Goal: Task Accomplishment & Management: Use online tool/utility

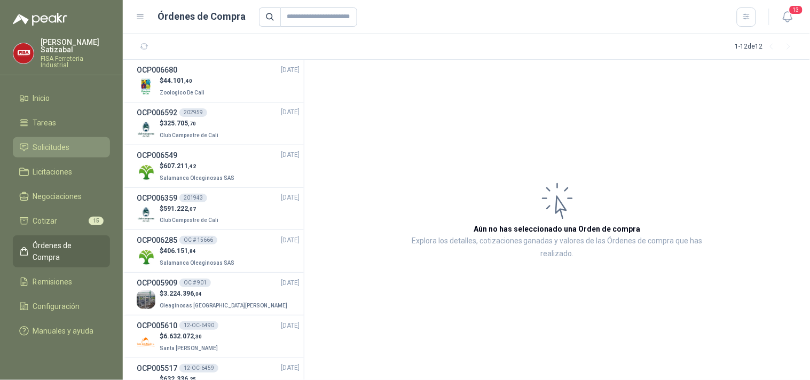
click at [62, 144] on span "Solicitudes" at bounding box center [51, 148] width 37 height 12
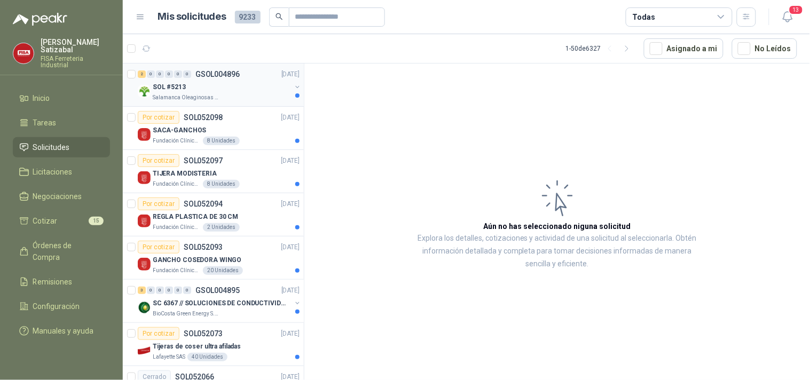
click at [218, 83] on div "SOL #5213" at bounding box center [222, 87] width 138 height 13
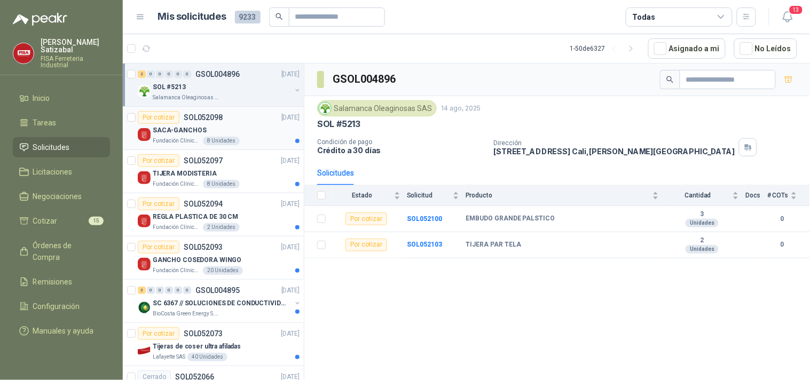
click at [191, 131] on p "SACA-GANCHOS" at bounding box center [180, 131] width 54 height 10
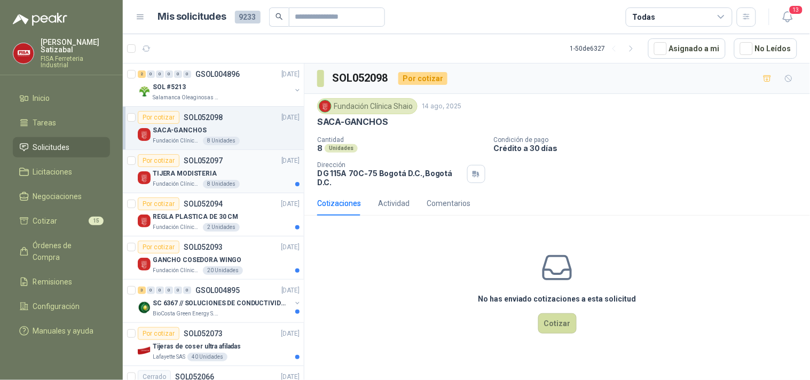
click at [222, 163] on div "Por cotizar SOL052097 14/08/25" at bounding box center [219, 160] width 162 height 13
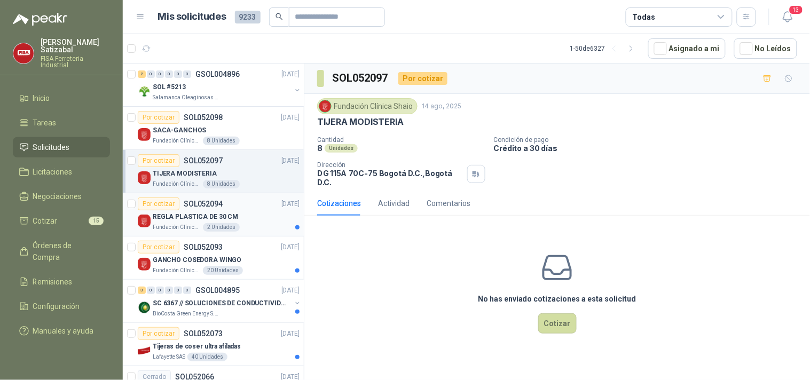
click at [226, 212] on p "REGLA PLASTICA DE 30 CM" at bounding box center [195, 217] width 85 height 10
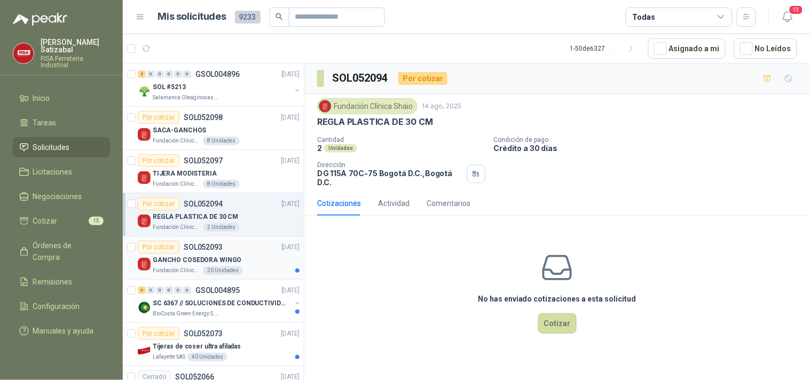
click at [244, 244] on div "Por cotizar SOL052093 14/08/25" at bounding box center [219, 247] width 162 height 13
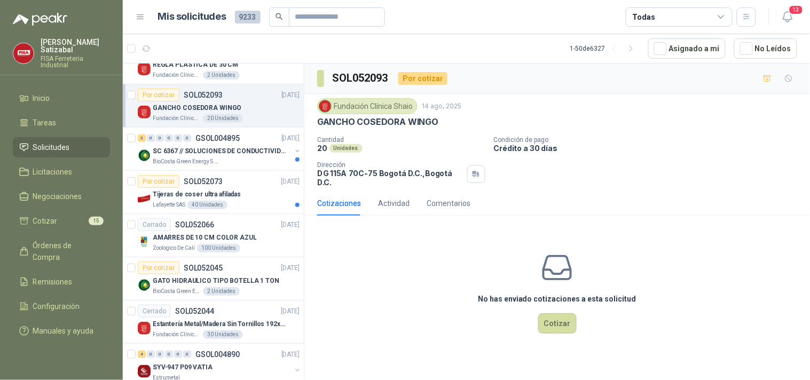
scroll to position [161, 0]
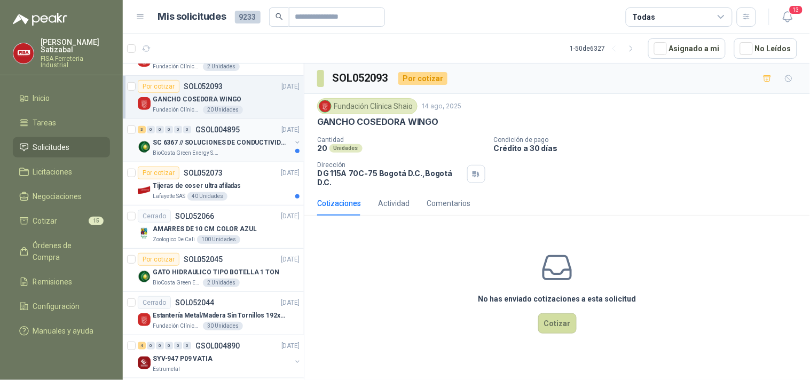
click at [248, 138] on p "SC 6367 // SOLUCIONES DE CONDUCTIVIDAD" at bounding box center [219, 143] width 133 height 10
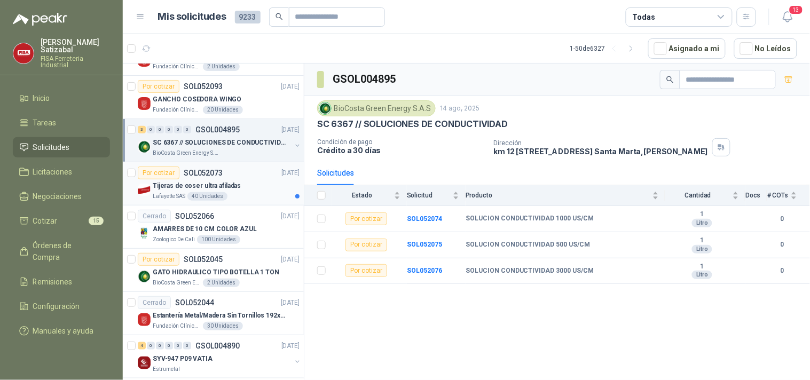
click at [233, 178] on div "Por cotizar SOL052073 14/08/25" at bounding box center [219, 173] width 162 height 13
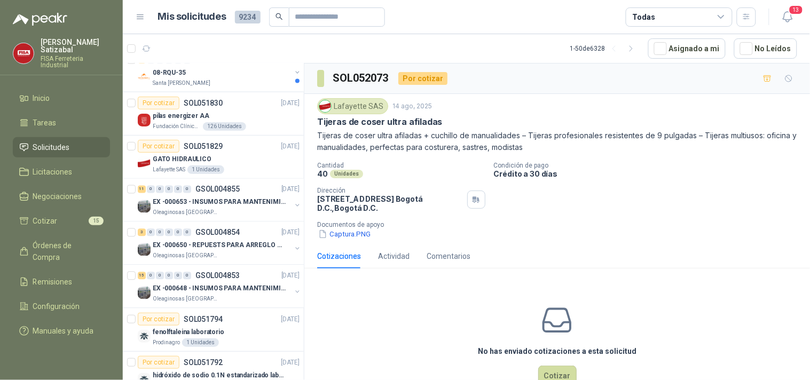
scroll to position [1521, 0]
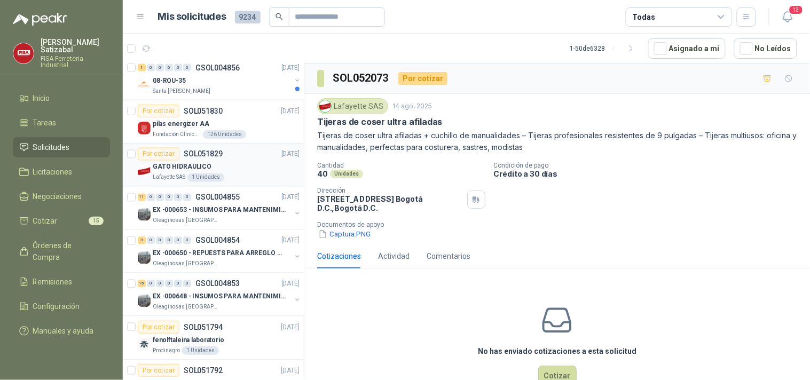
click at [248, 167] on div "GATO HIDRAULICO" at bounding box center [226, 167] width 147 height 13
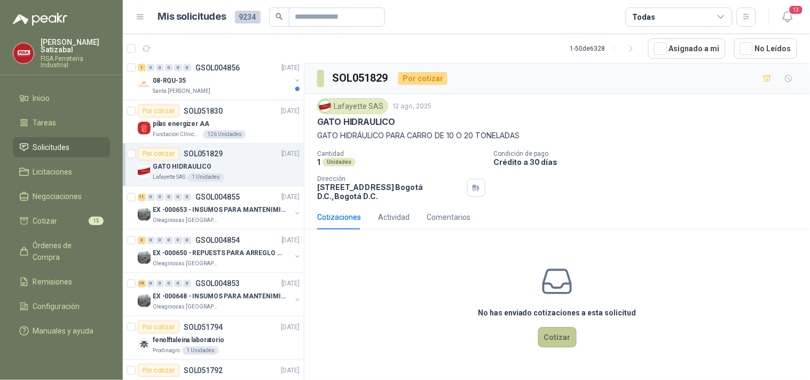
click at [556, 343] on button "Cotizar" at bounding box center [557, 337] width 38 height 20
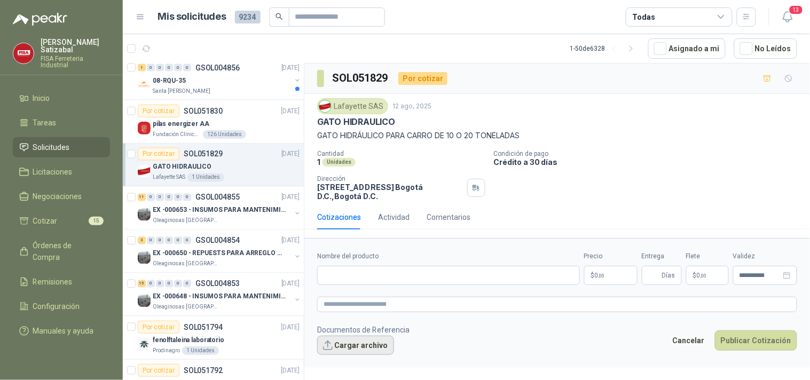
click at [380, 340] on button "Cargar archivo" at bounding box center [355, 345] width 77 height 19
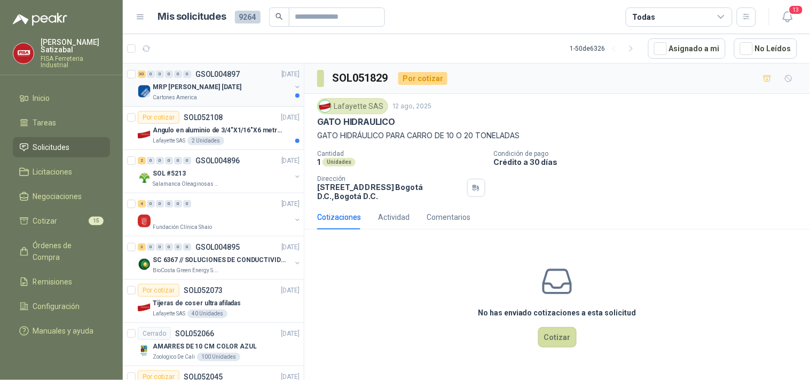
click at [235, 94] on div "Cartones America" at bounding box center [222, 97] width 138 height 9
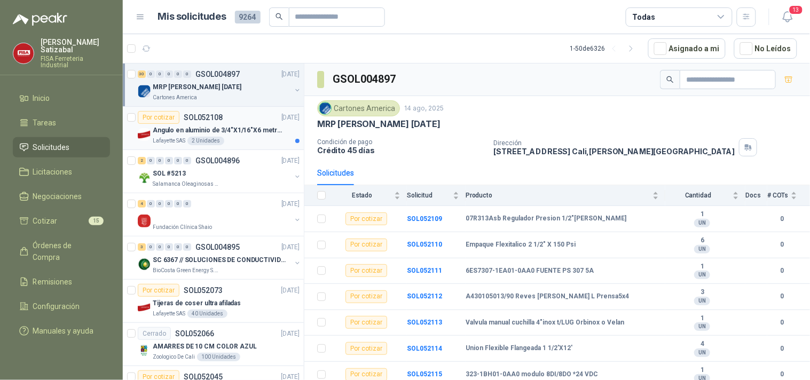
click at [239, 127] on p "Angulo en aluminio de 3/4"X1/16"X6 metros color Anolok" at bounding box center [219, 131] width 133 height 10
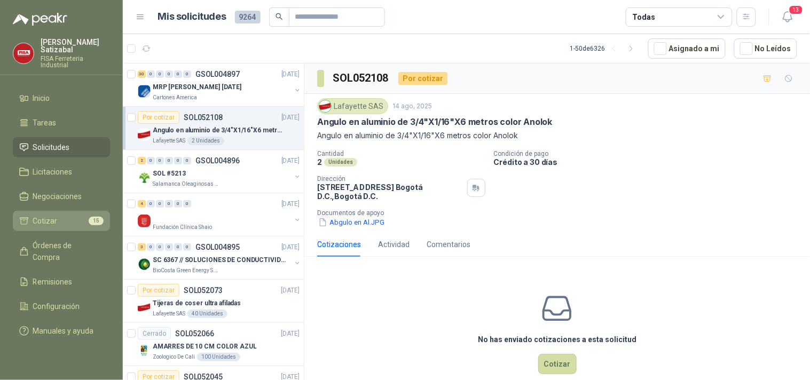
click at [81, 215] on li "Cotizar 15" at bounding box center [61, 221] width 84 height 12
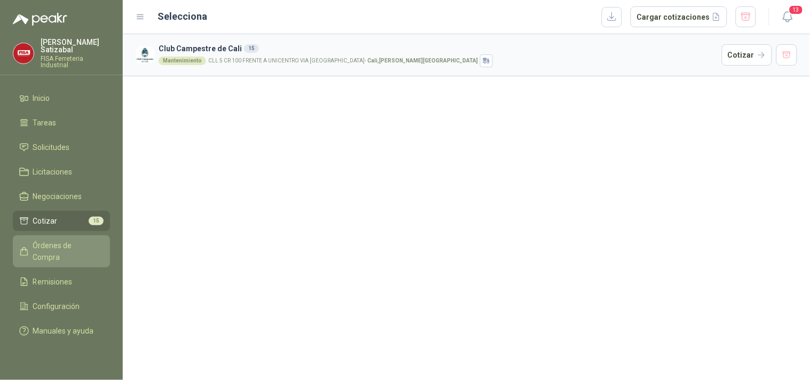
click at [61, 240] on span "Órdenes de Compra" at bounding box center [66, 252] width 67 height 24
